Goal: Check status

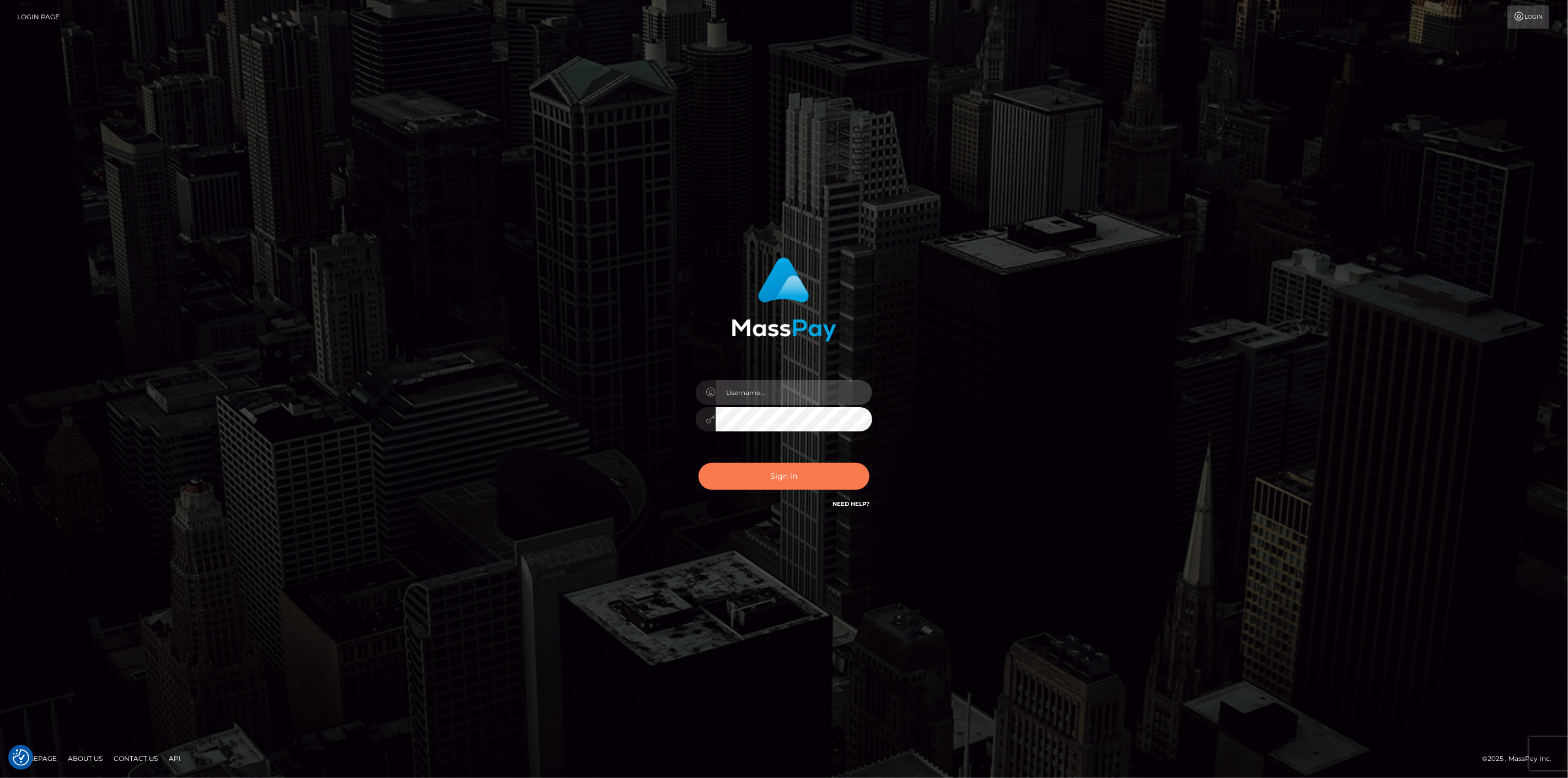
type input "[DOMAIN_NAME]"
click at [720, 464] on button "Sign in" at bounding box center [784, 476] width 171 height 27
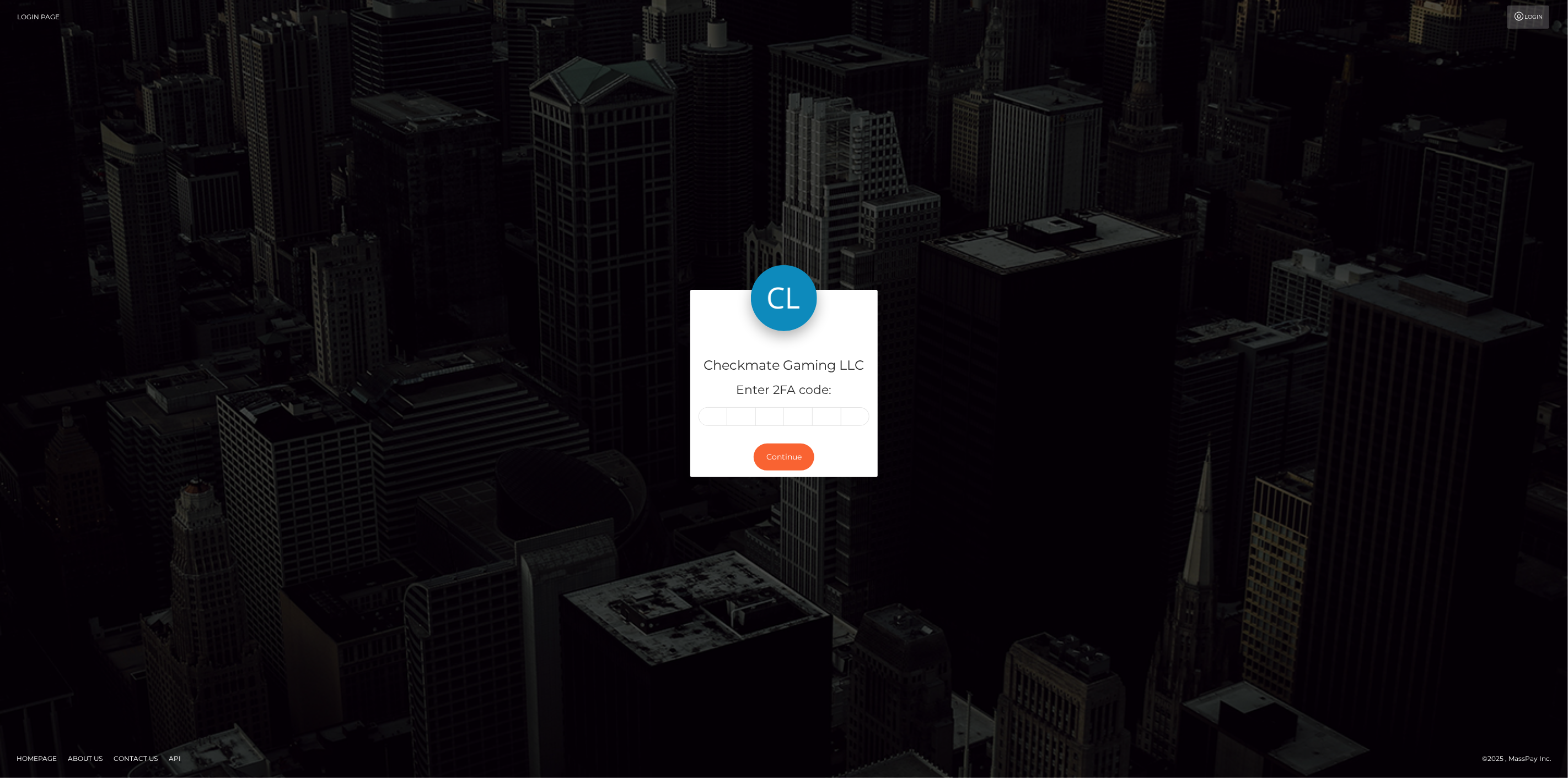
click at [723, 411] on input "text" at bounding box center [713, 416] width 29 height 19
type input "4"
type input "1"
type input "3"
type input "1"
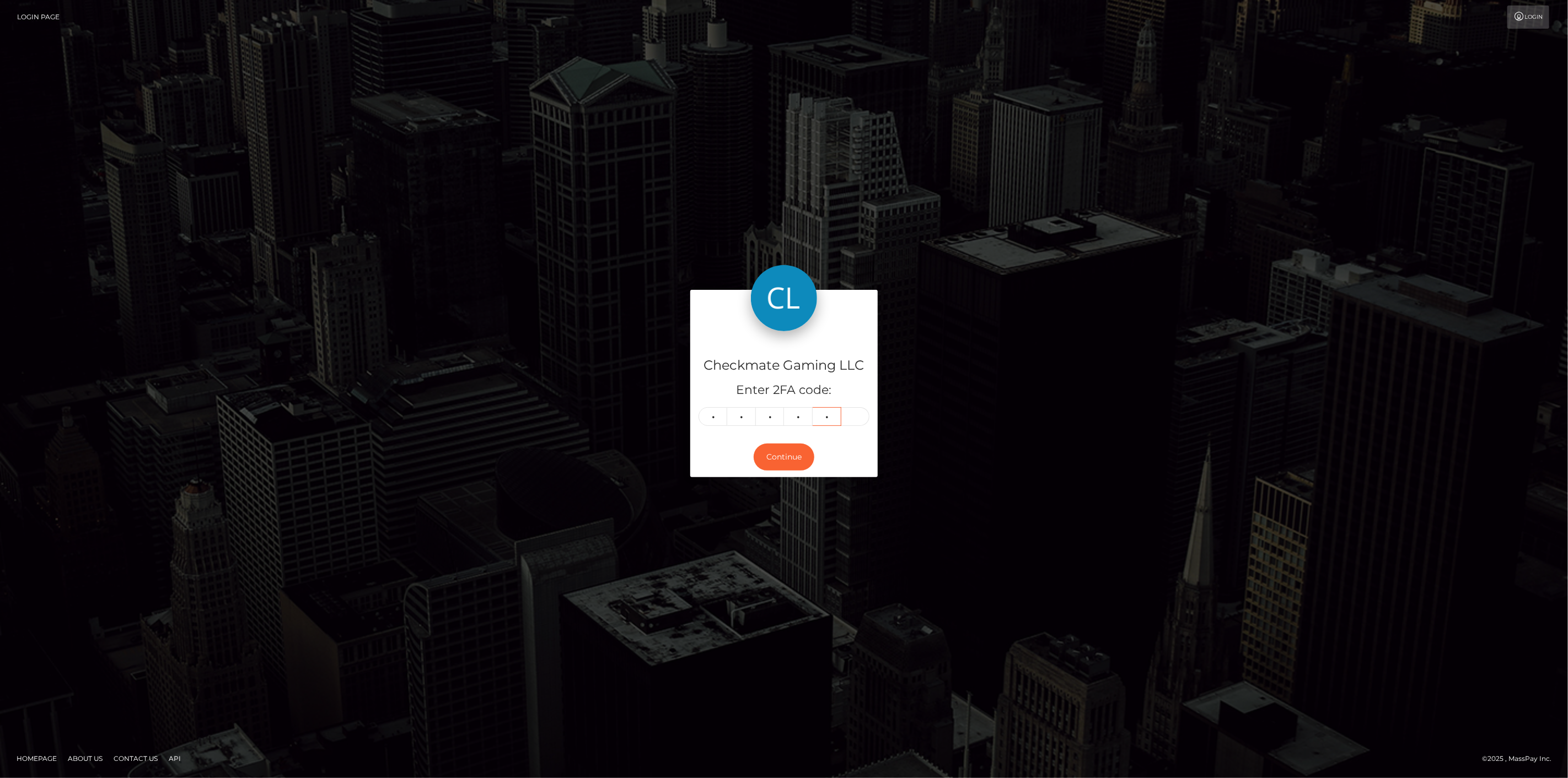
type input "7"
type input "8"
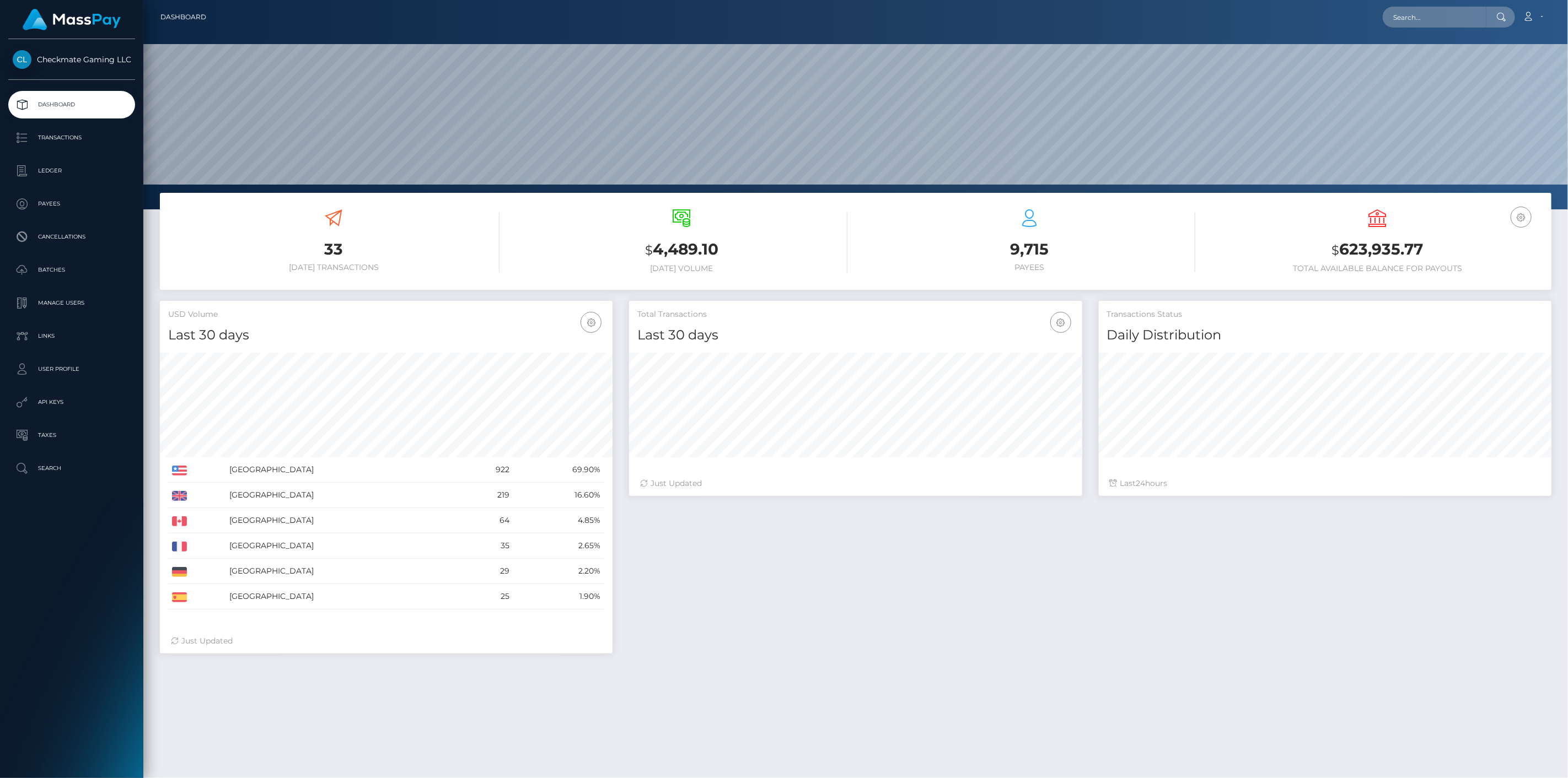
scroll to position [195, 453]
click at [37, 205] on p "Payees" at bounding box center [71, 204] width 118 height 16
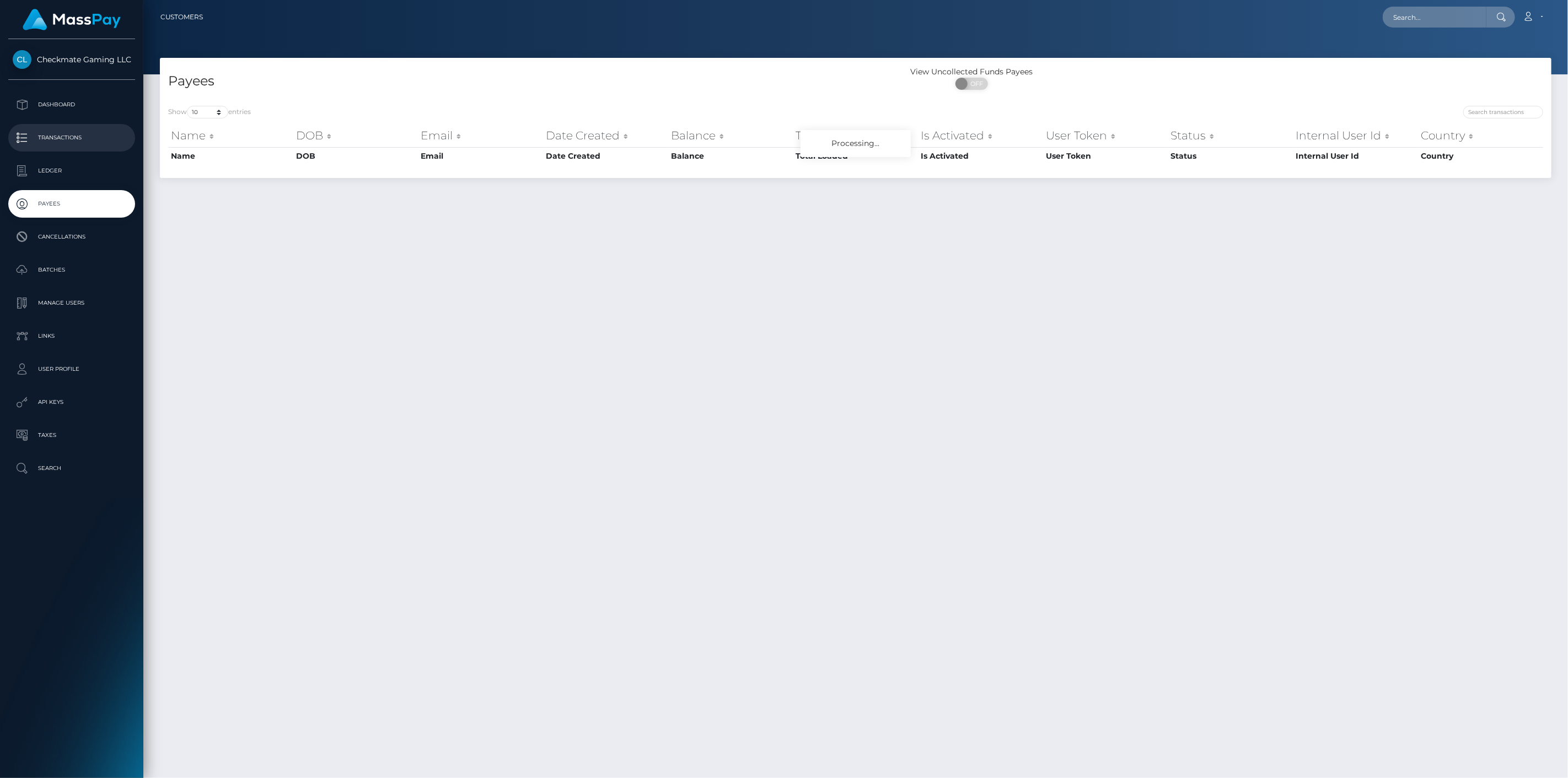
click at [74, 139] on p "Transactions" at bounding box center [71, 138] width 118 height 16
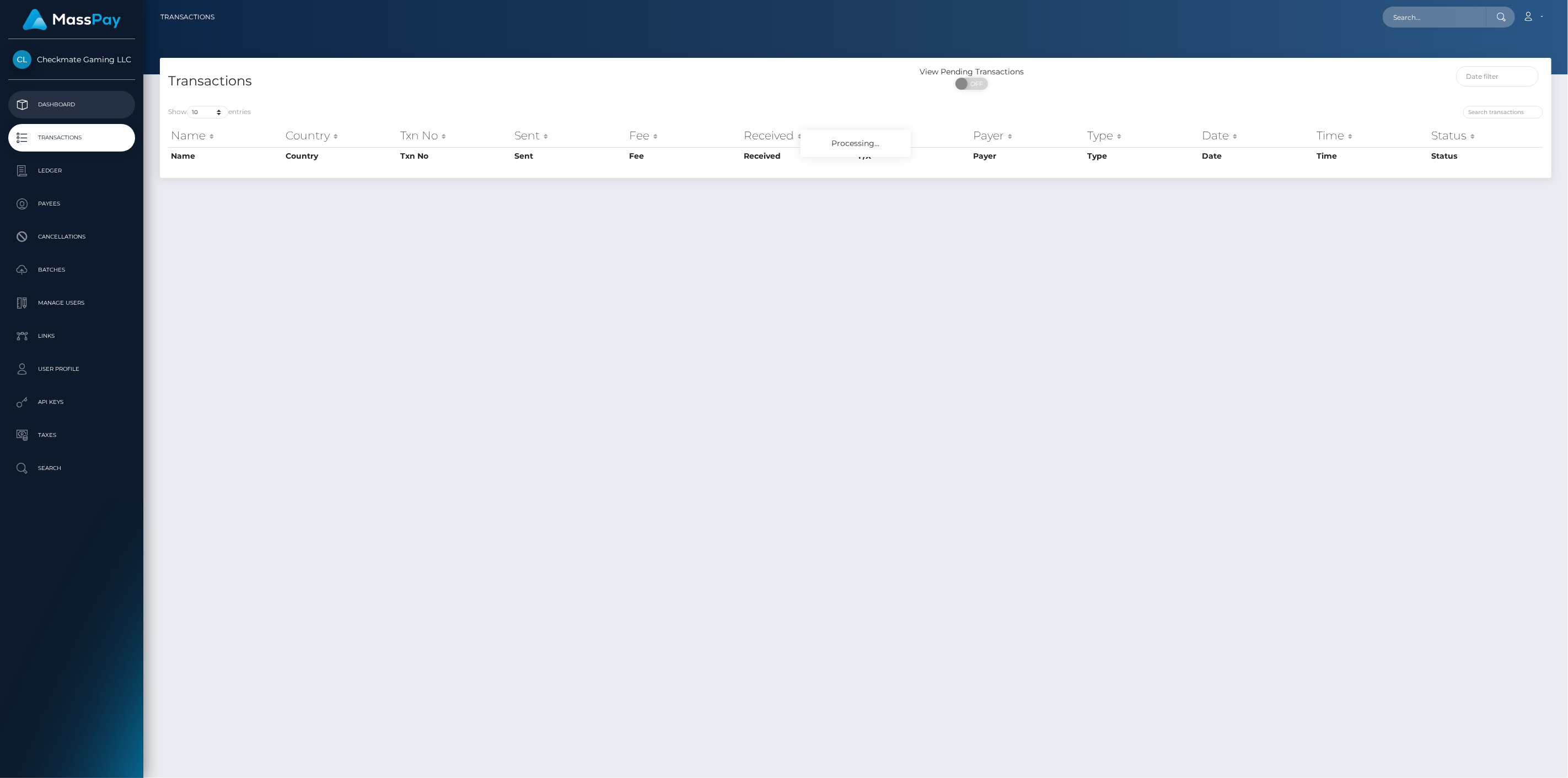
click at [86, 101] on p "Dashboard" at bounding box center [71, 105] width 118 height 16
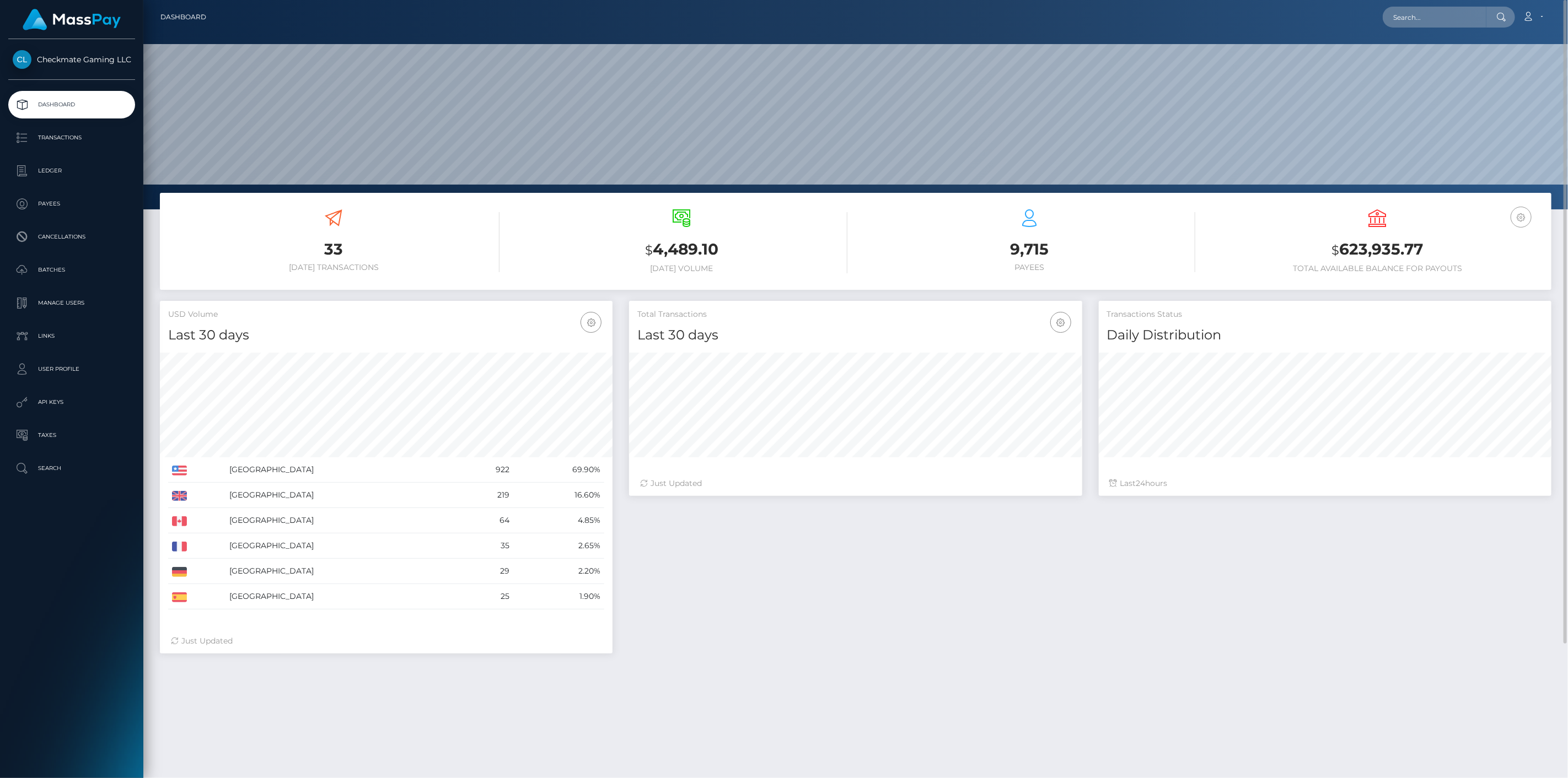
click at [1528, 218] on button "button" at bounding box center [1521, 217] width 21 height 21
click at [1543, 14] on link "Account" at bounding box center [1533, 16] width 33 height 23
click at [89, 56] on span "Checkmate Gaming LLC" at bounding box center [71, 59] width 127 height 10
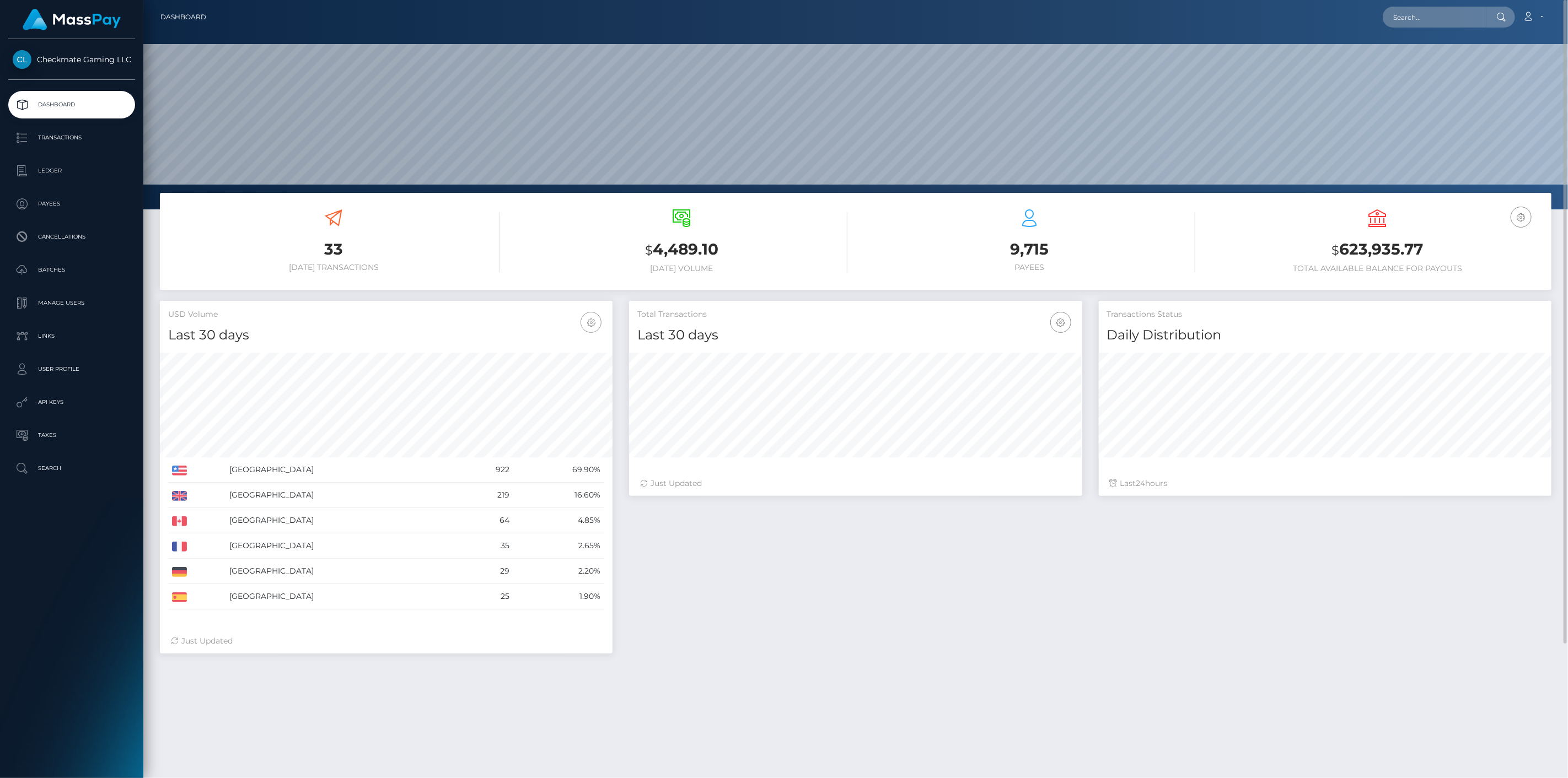
click at [589, 324] on icon "button" at bounding box center [591, 322] width 13 height 14
click at [544, 393] on link "Last 90 days" at bounding box center [557, 397] width 89 height 20
click at [592, 322] on icon "button" at bounding box center [591, 322] width 13 height 14
click at [574, 373] on link "Last 60 days" at bounding box center [557, 374] width 89 height 20
click at [591, 321] on icon "button" at bounding box center [591, 322] width 13 height 14
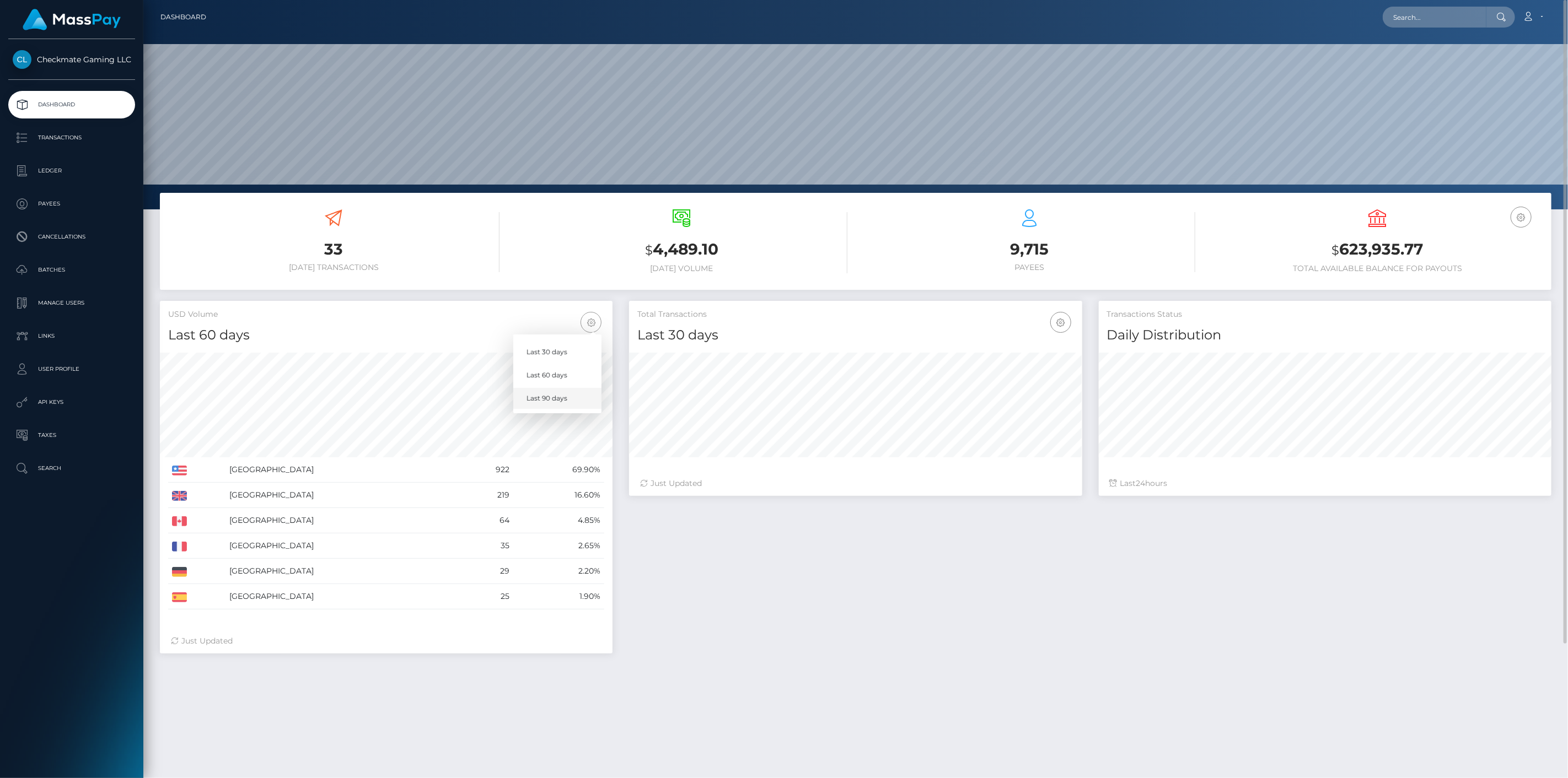
click at [565, 394] on link "Last 90 days" at bounding box center [557, 397] width 89 height 20
click at [1058, 320] on icon "button" at bounding box center [1060, 322] width 13 height 14
click at [1028, 399] on link "Last 90 days" at bounding box center [1027, 397] width 89 height 20
click at [1148, 643] on div "Total Transactions Last 90 days Last 30 days Last 60 days Last 90 days 24" at bounding box center [1090, 482] width 939 height 364
